Goal: Task Accomplishment & Management: Manage account settings

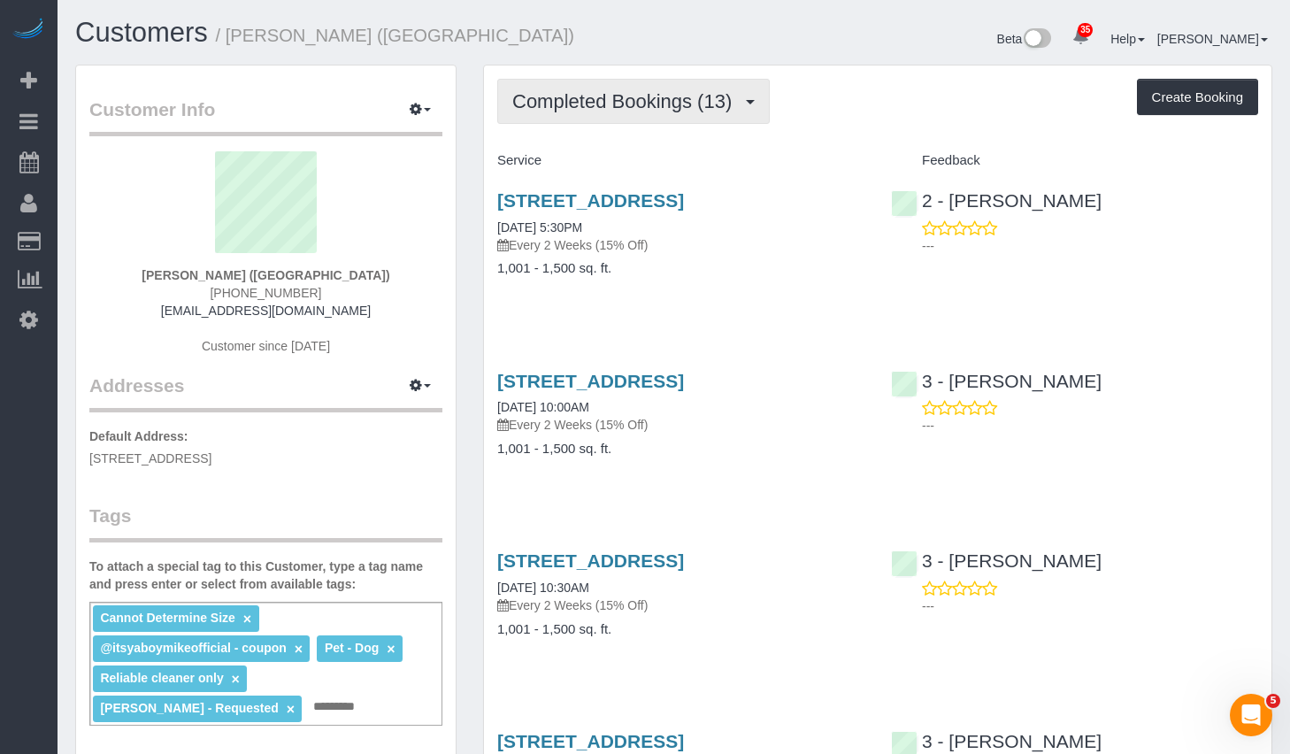
click at [663, 110] on span "Completed Bookings (13)" at bounding box center [626, 101] width 228 height 22
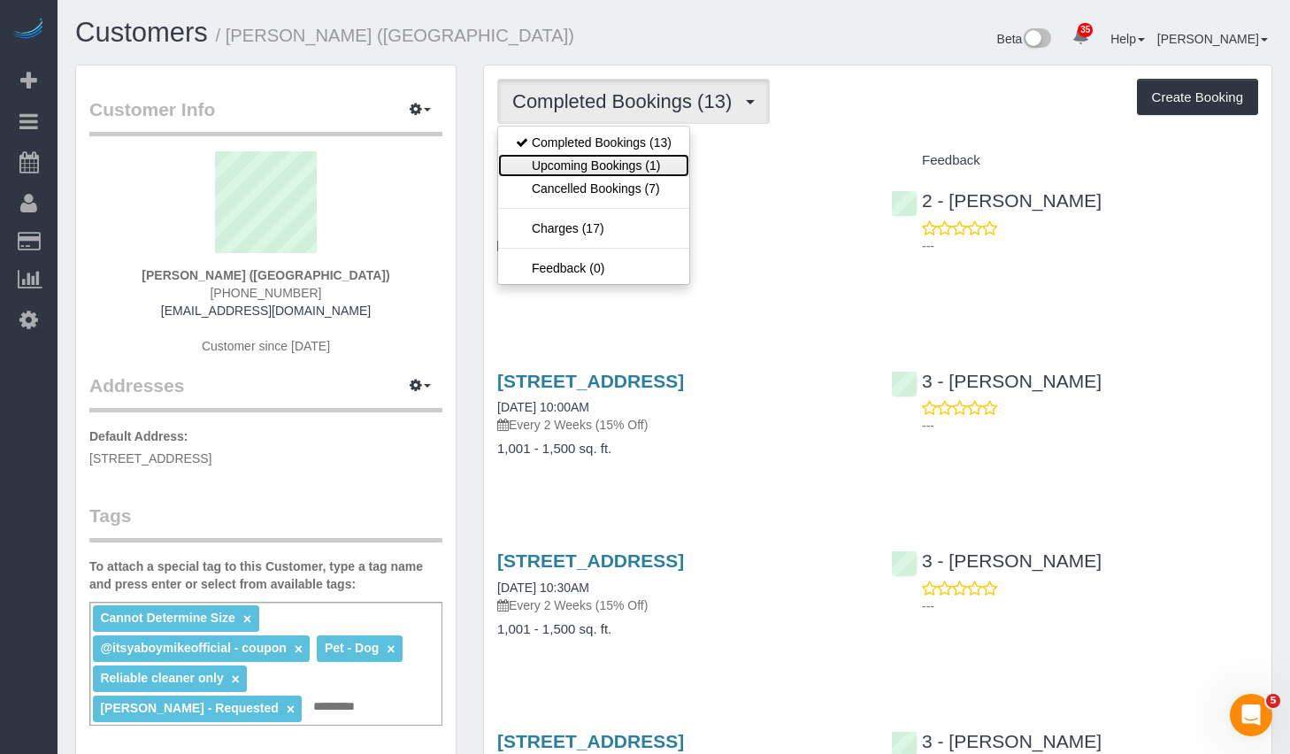
click at [587, 170] on link "Upcoming Bookings (1)" at bounding box center [593, 165] width 191 height 23
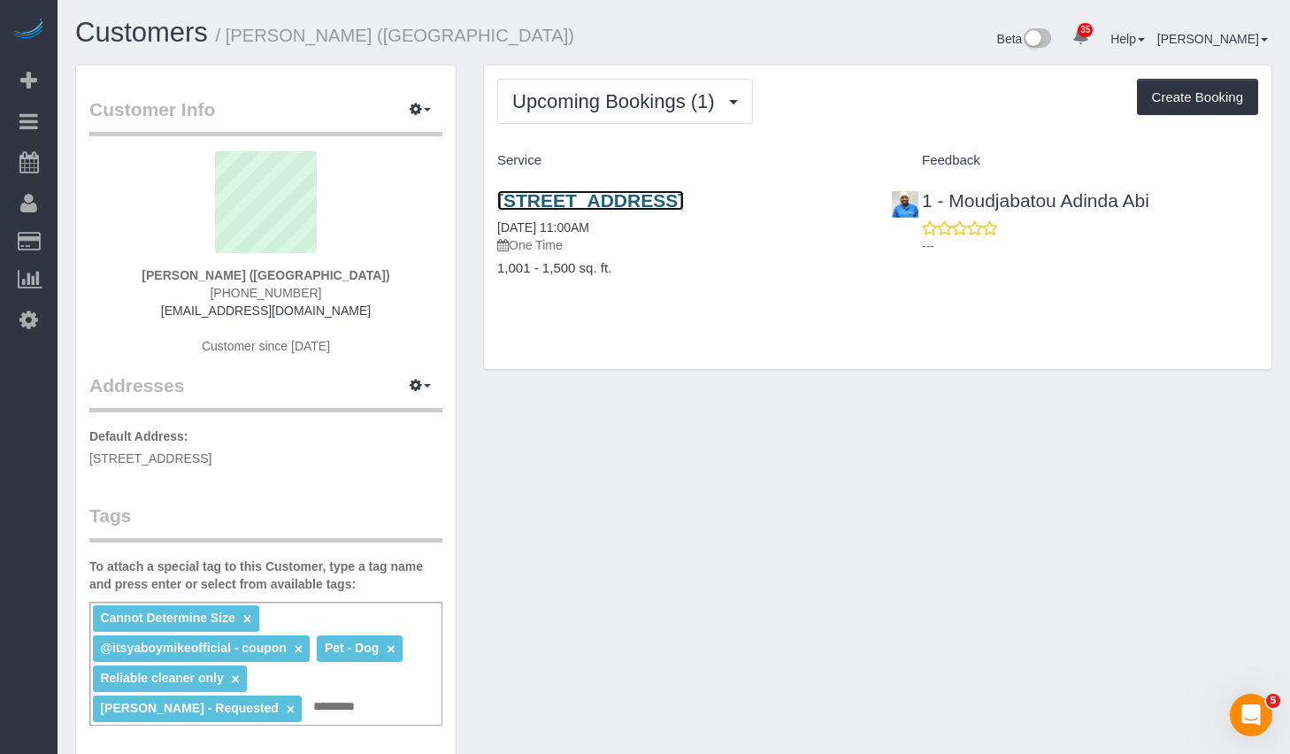
click at [593, 198] on link "[STREET_ADDRESS]" at bounding box center [590, 200] width 187 height 20
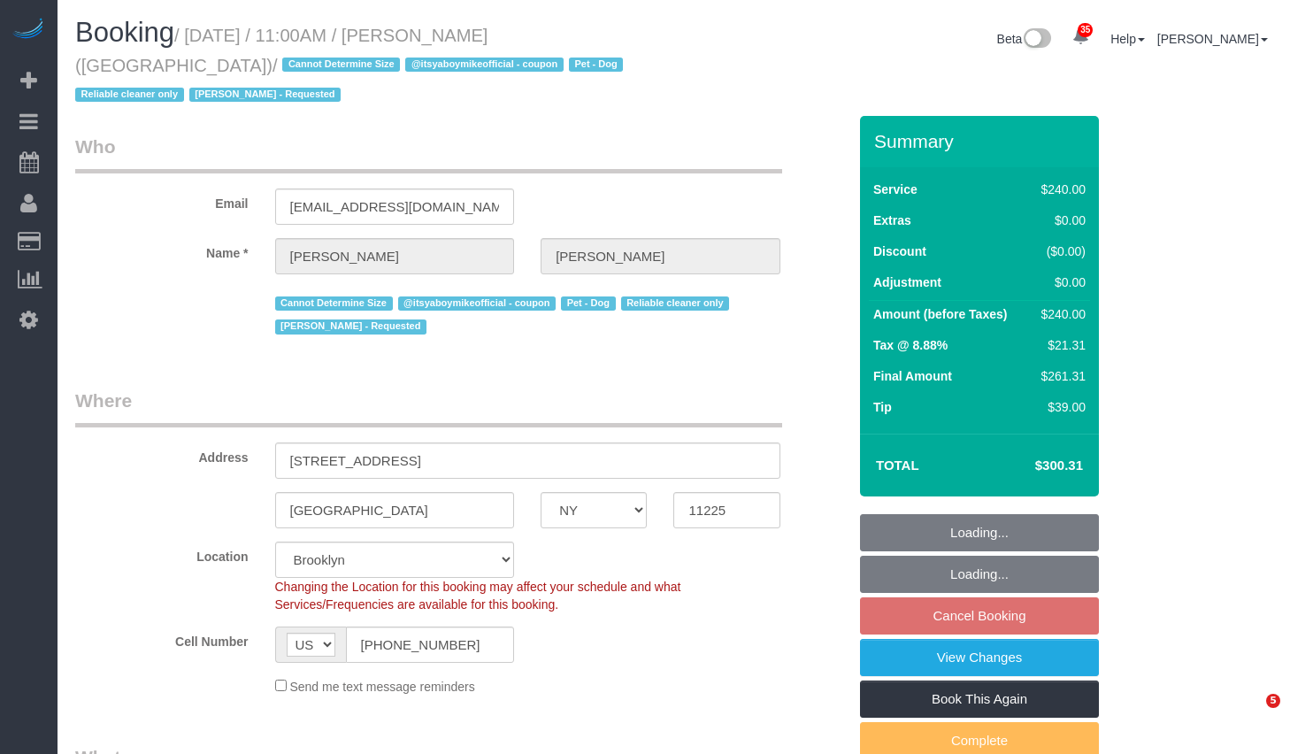
select select "NY"
select select "180"
select select "string:stripe-pm_1QP4kw4VGloSiKo7GlpLBsIX"
select select "spot4"
select select "number:89"
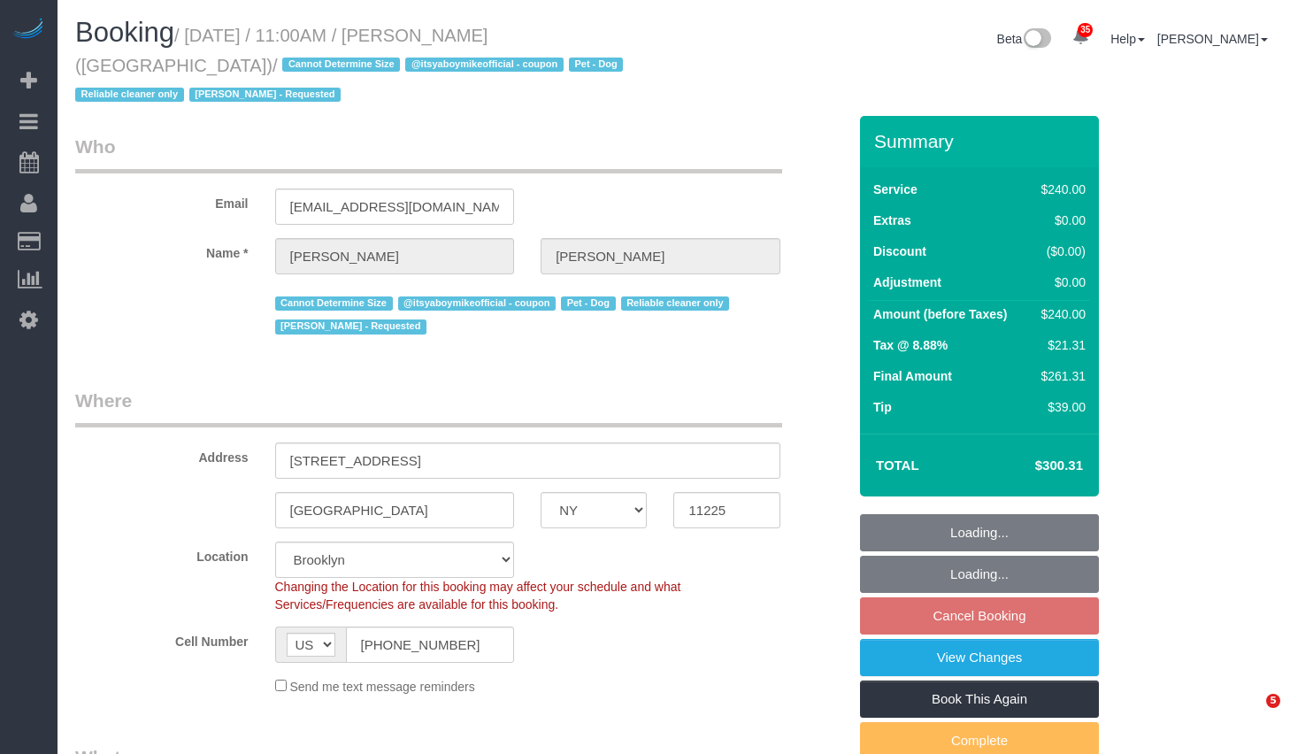
select select "number:90"
select select "number:13"
select select "number:5"
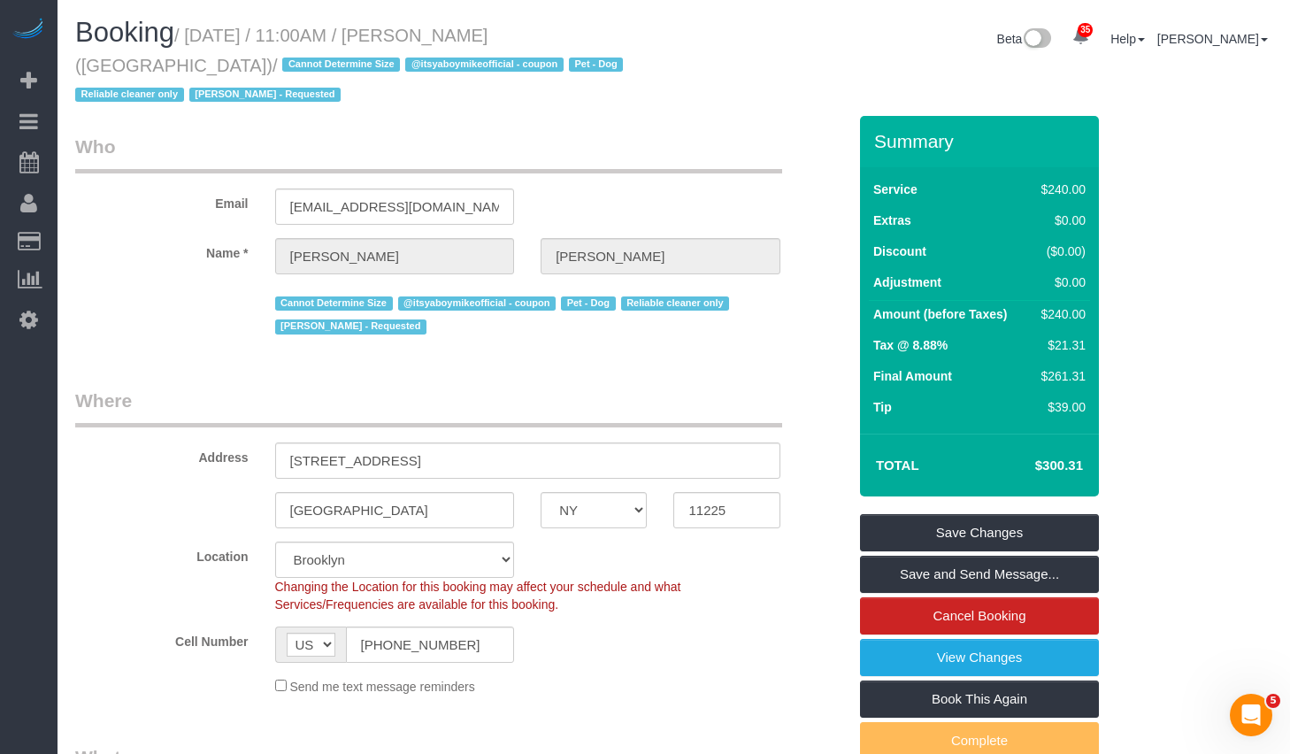
drag, startPoint x: 196, startPoint y: 37, endPoint x: 212, endPoint y: 66, distance: 33.3
click at [212, 66] on small "/ October 09, 2025 / 11:00AM / Dan Pfeffer (Northwestern University) / Cannot D…" at bounding box center [351, 66] width 553 height 80
copy small "October 09, 2025 / 11:00AM / Dan Pfeffer (Northwestern University)"
drag, startPoint x: 203, startPoint y: 40, endPoint x: 159, endPoint y: 71, distance: 54.0
click at [159, 71] on small "/ October 09, 2025 / 11:00AM / Dan Pfeffer (Northwestern University) / Cannot D…" at bounding box center [351, 66] width 553 height 80
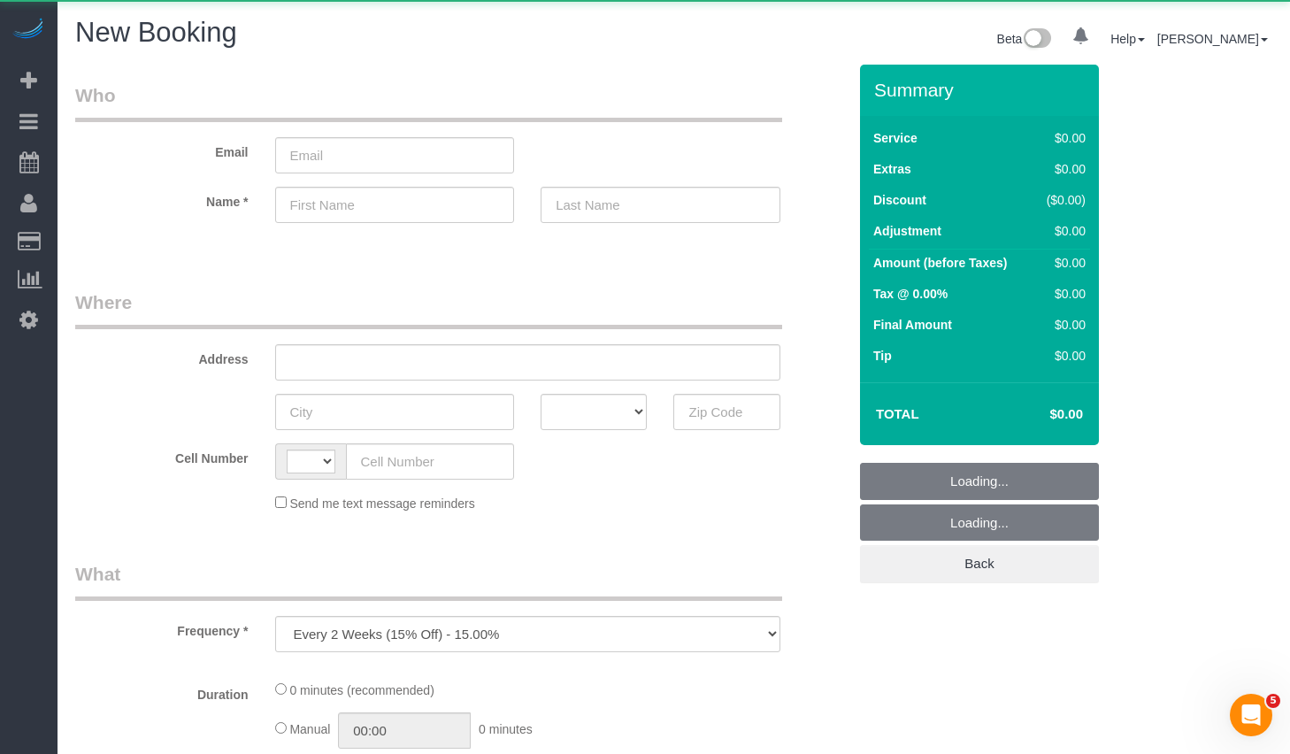
select select "string:US"
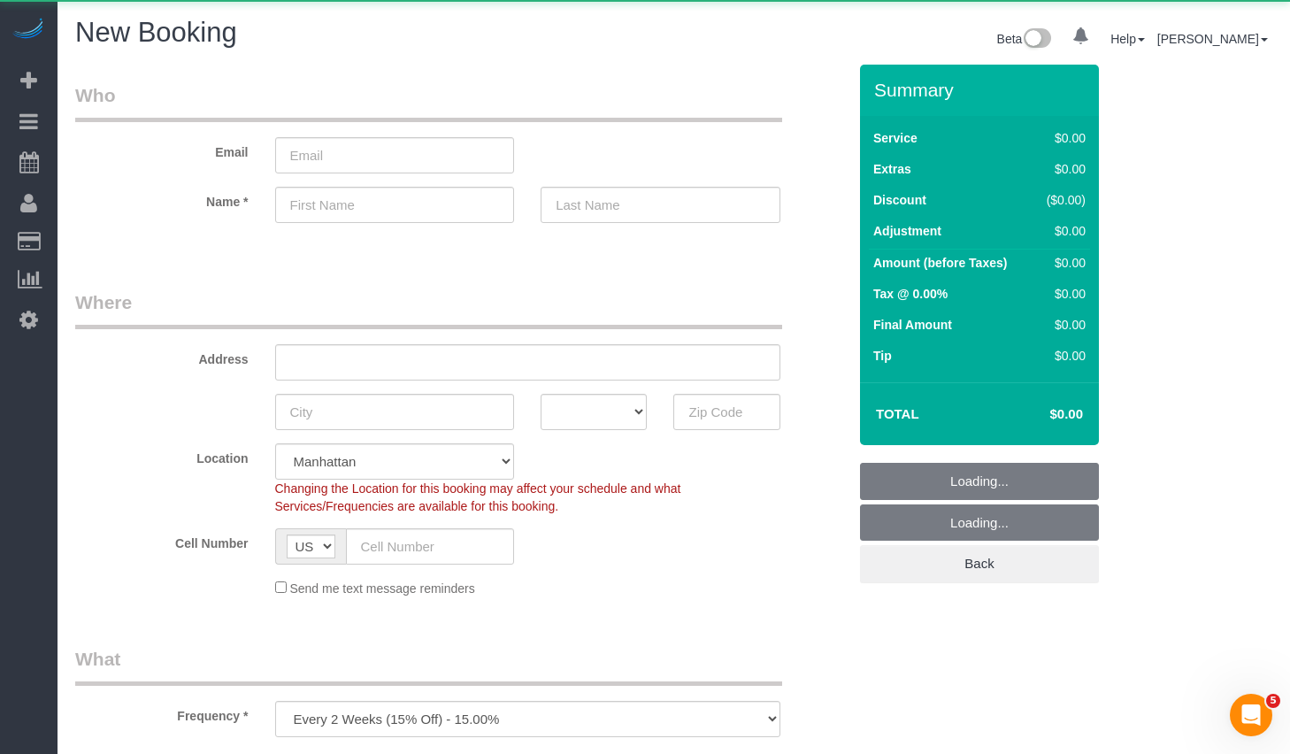
select select "number:89"
select select "number:90"
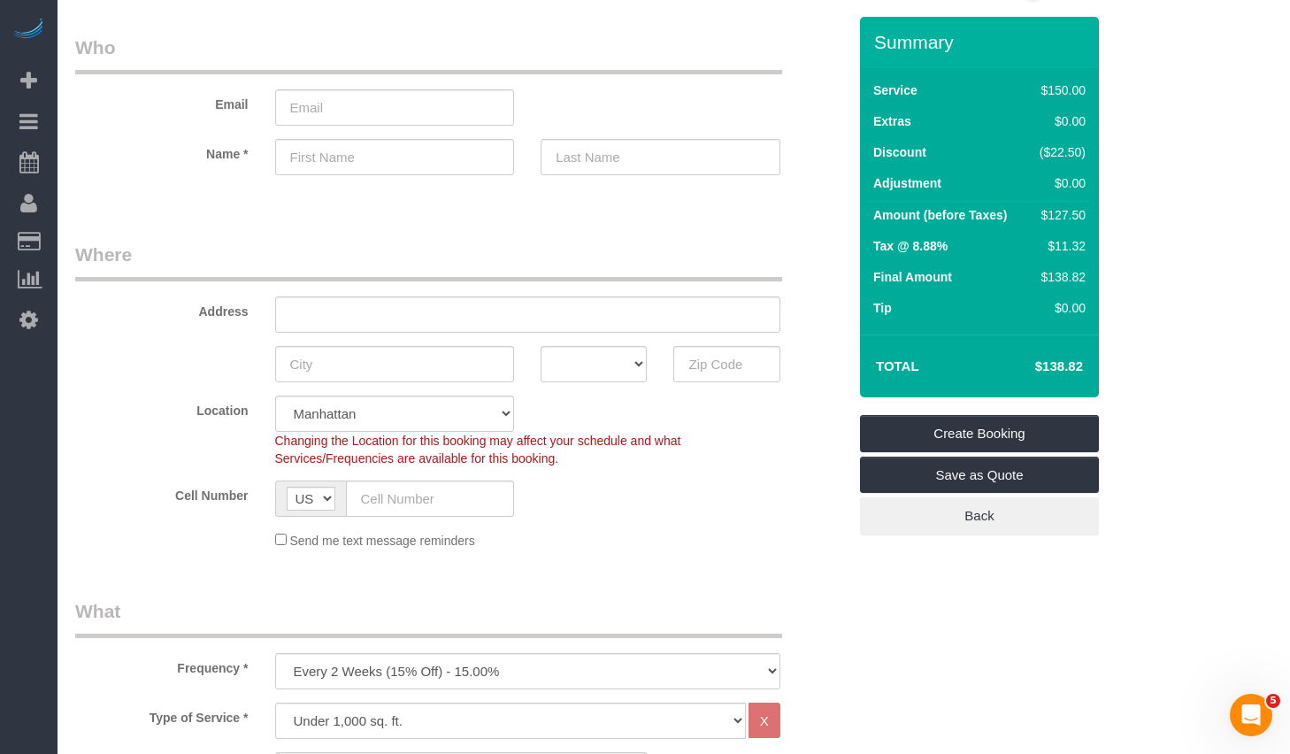
scroll to position [252, 0]
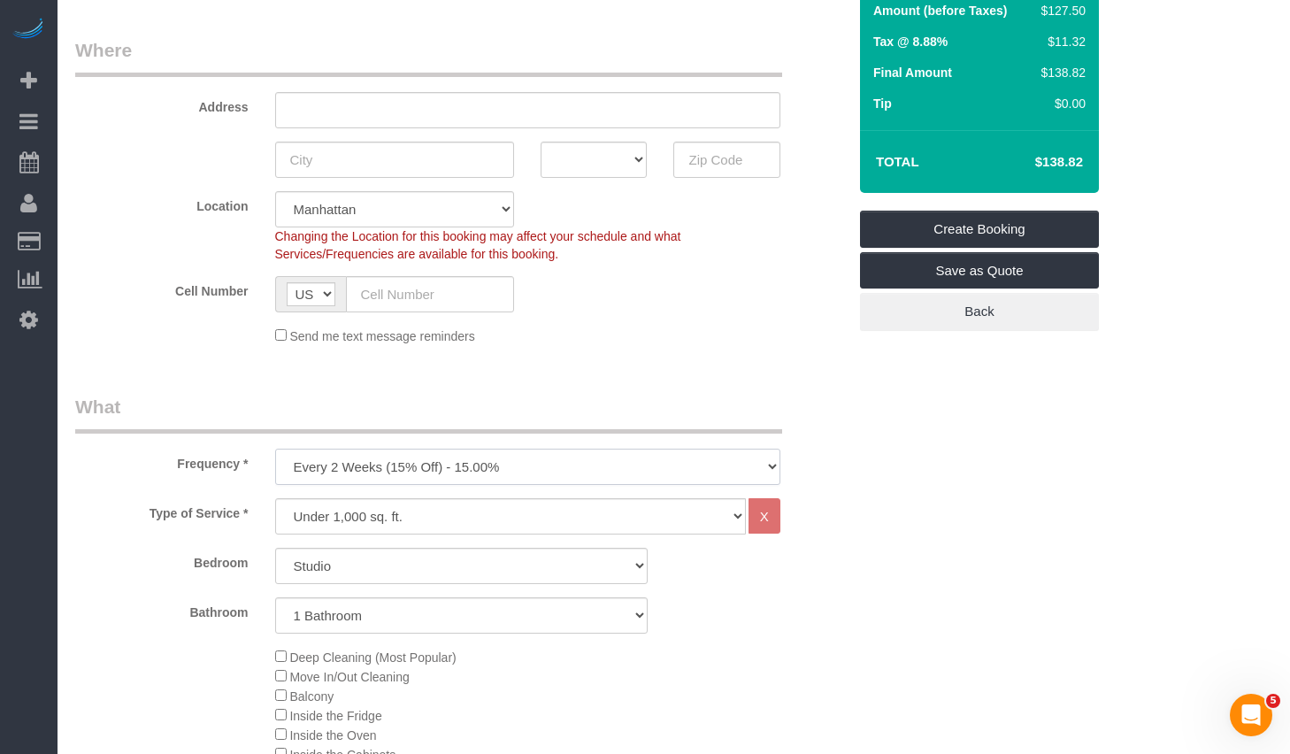
click at [594, 469] on select "One Time Weekly (20% Off) - 20.00% Every 2 Weeks (15% Off) - 15.00% Every 4 Wee…" at bounding box center [527, 467] width 505 height 36
select select "object:1446"
click at [275, 449] on select "One Time Weekly (20% Off) - 20.00% Every 2 Weeks (15% Off) - 15.00% Every 4 Wee…" at bounding box center [527, 467] width 505 height 36
click at [379, 565] on select "Studio 1 Bedroom 2 Bedrooms 3 Bedrooms" at bounding box center [461, 566] width 372 height 36
select select "1"
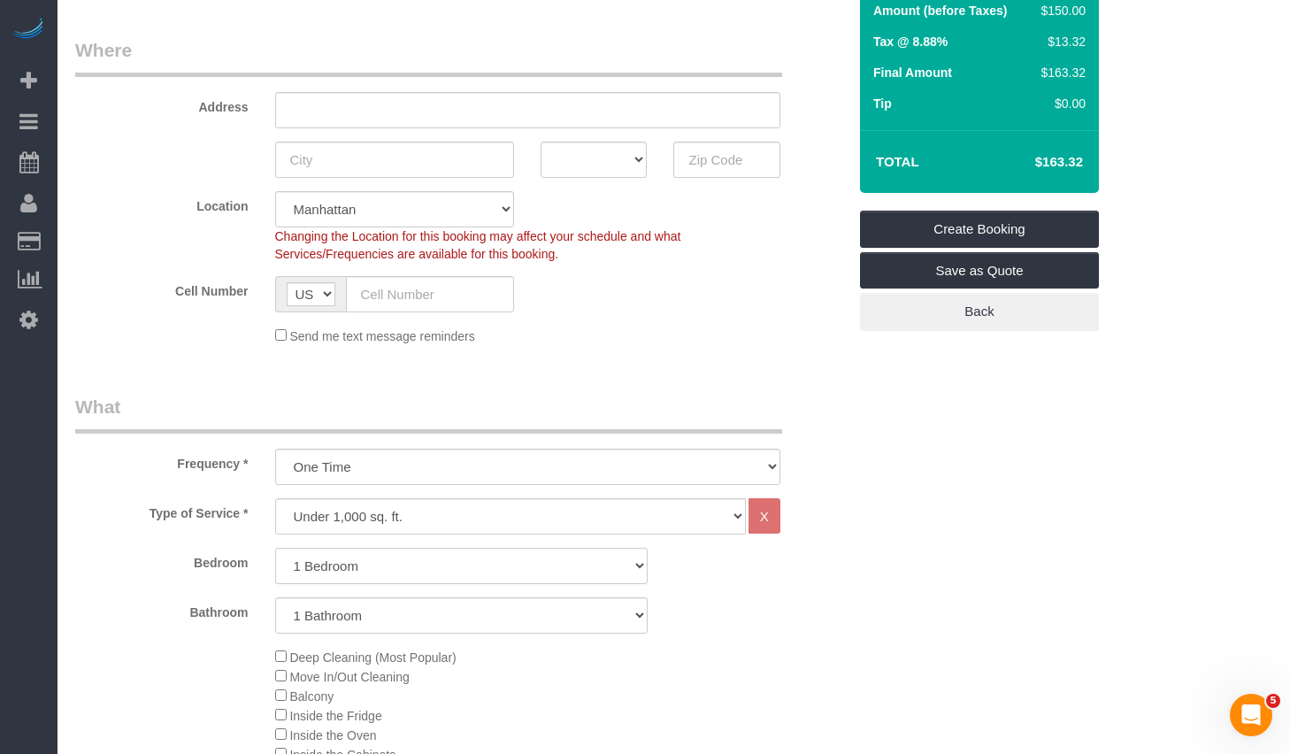
click at [275, 548] on select "Studio 1 Bedroom 2 Bedrooms 3 Bedrooms" at bounding box center [461, 566] width 372 height 36
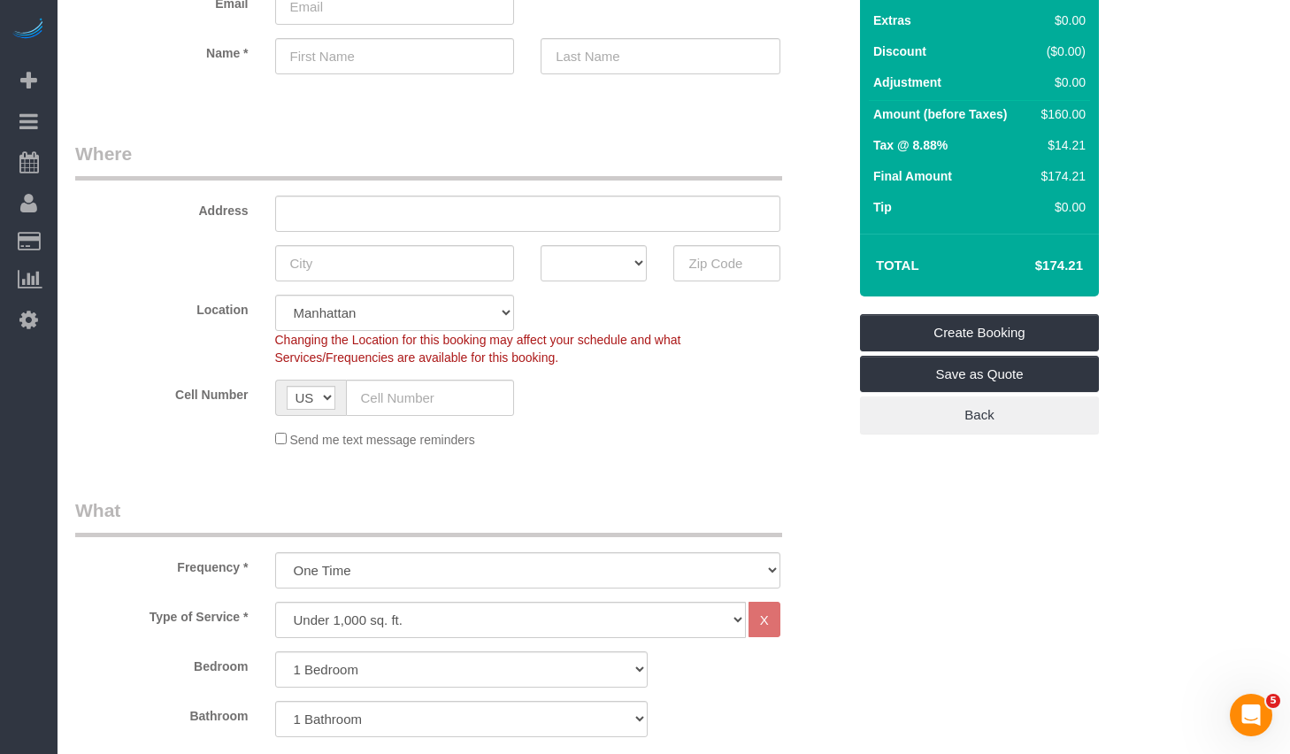
scroll to position [26, 0]
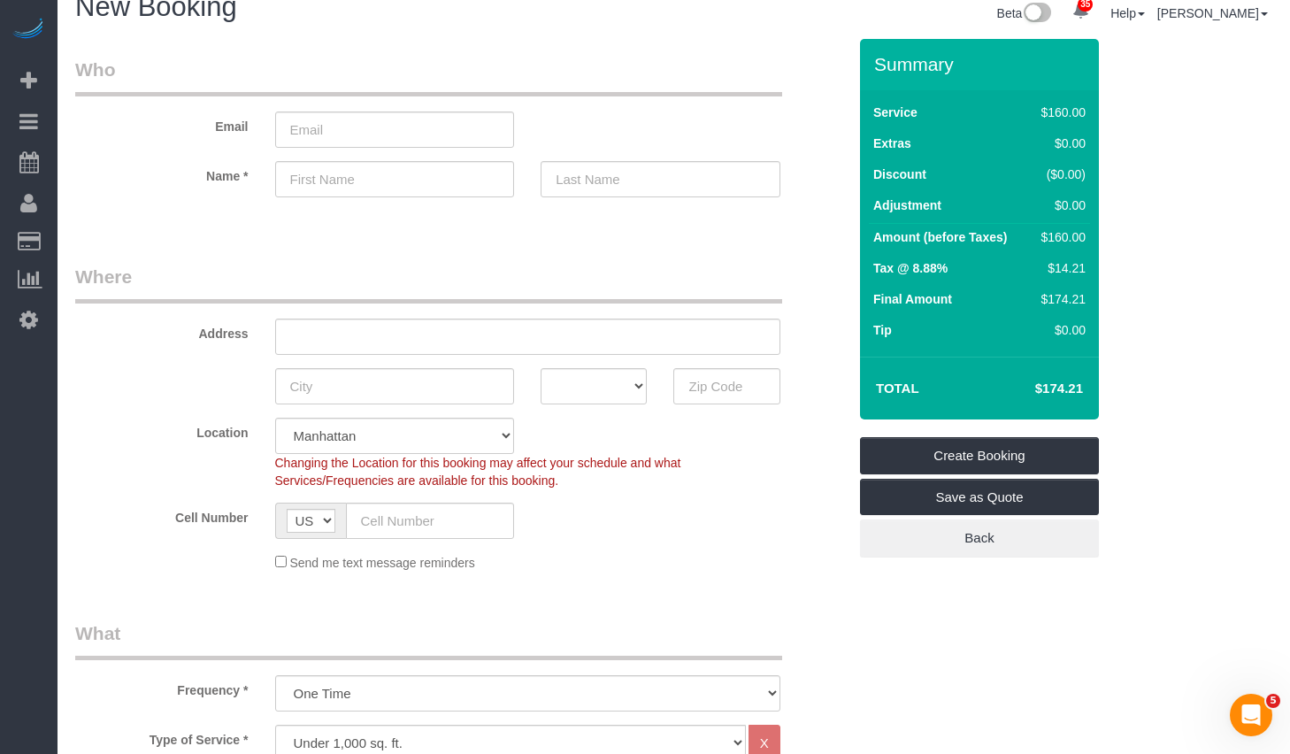
click at [668, 487] on div "Changing the Location for this booking may affect your schedule and what Servic…" at bounding box center [528, 471] width 532 height 35
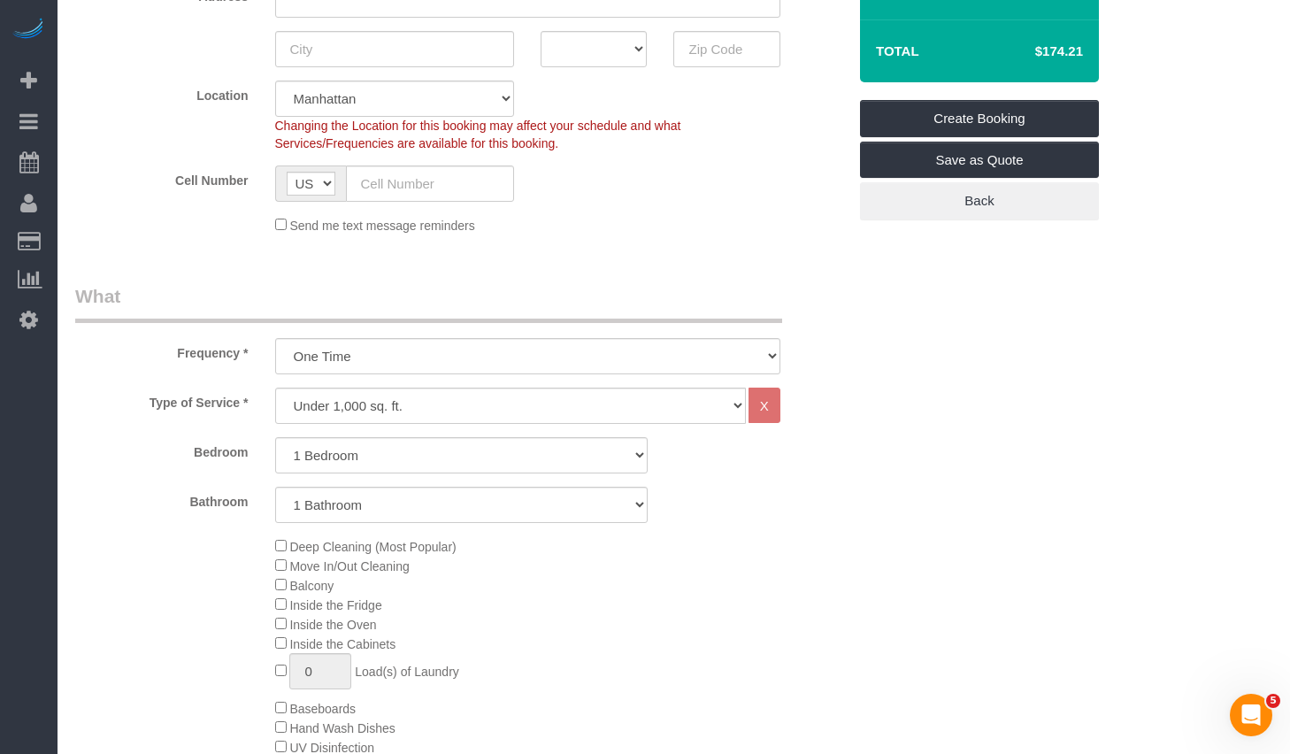
scroll to position [578, 0]
